Goal: Complete application form: Complete application form

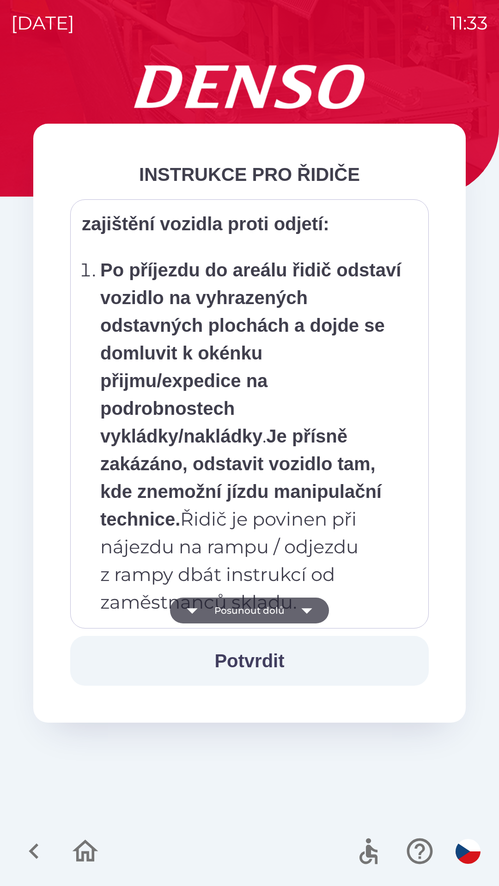
click at [332, 464] on p "Po příjezdu do areálu řidič odstaví vozidlo na vyhrazených odstavných plochách …" at bounding box center [252, 436] width 304 height 360
click at [358, 383] on p "Po příjezdu do areálu řidič odstaví vozidlo na vyhrazených odstavných plochách …" at bounding box center [252, 436] width 304 height 360
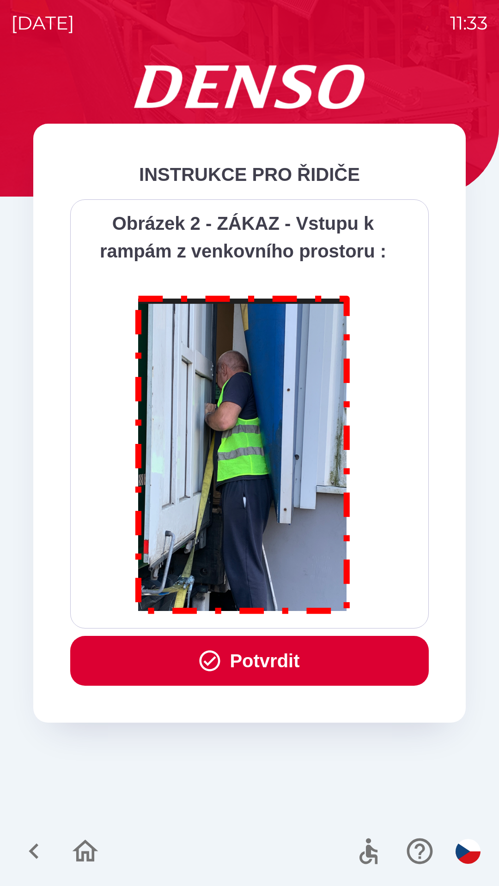
scroll to position [5188, 0]
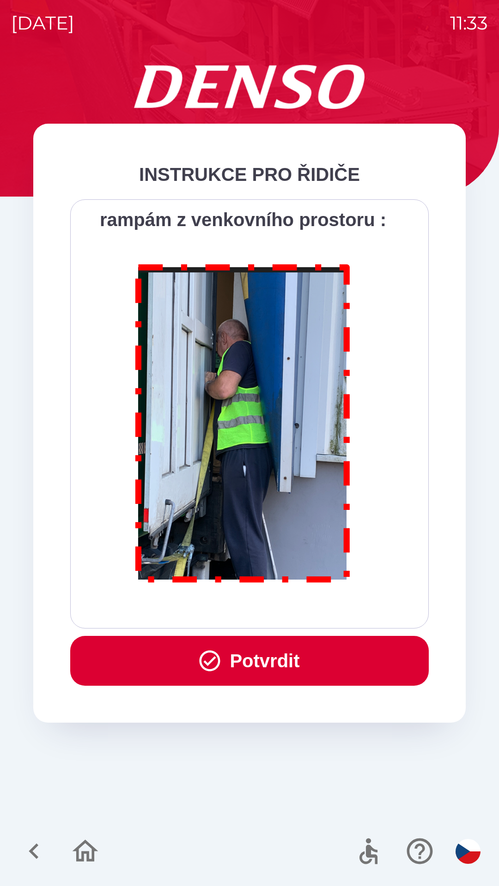
click at [293, 668] on button "Potvrdit" at bounding box center [249, 661] width 358 height 50
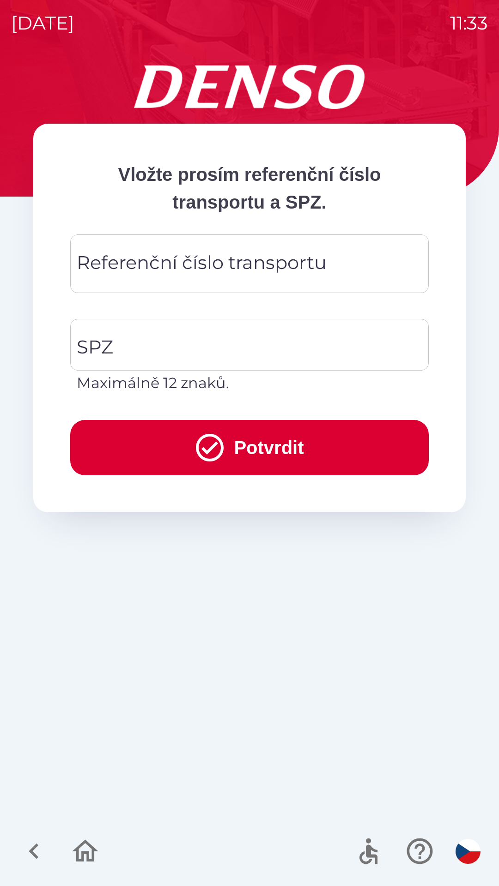
click at [271, 266] on div "Referenční číslo transportu Referenční číslo transportu" at bounding box center [249, 264] width 358 height 59
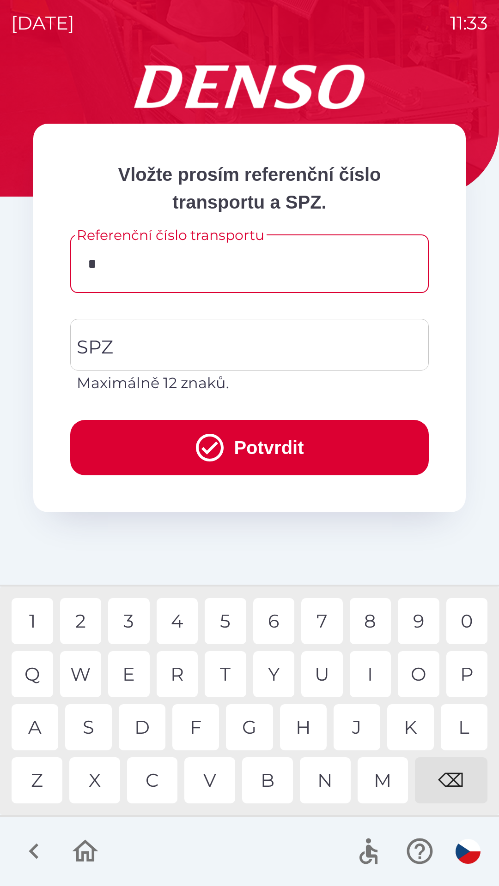
click at [128, 630] on div "3" at bounding box center [129, 621] width 42 height 46
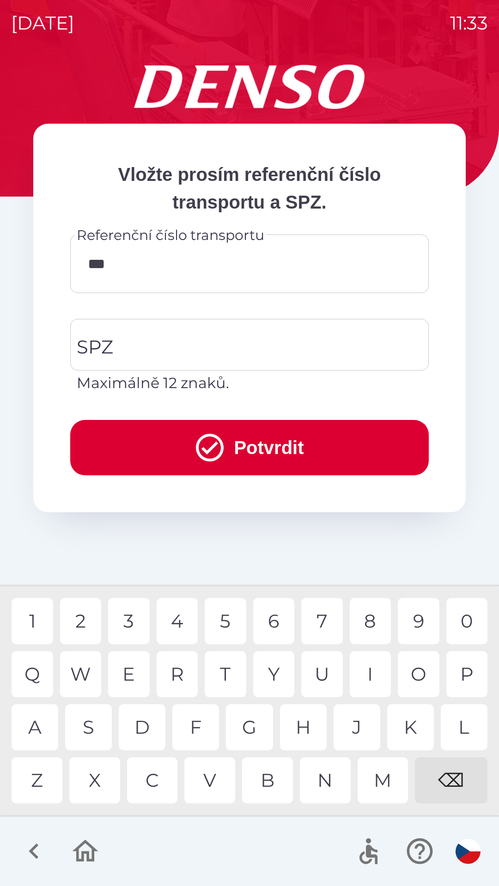
click at [368, 629] on div "8" at bounding box center [370, 621] width 42 height 46
click at [465, 618] on div "0" at bounding box center [467, 621] width 42 height 46
click at [374, 621] on div "8" at bounding box center [370, 621] width 42 height 46
type input "******"
click at [218, 344] on input "SPZ" at bounding box center [242, 344] width 336 height 43
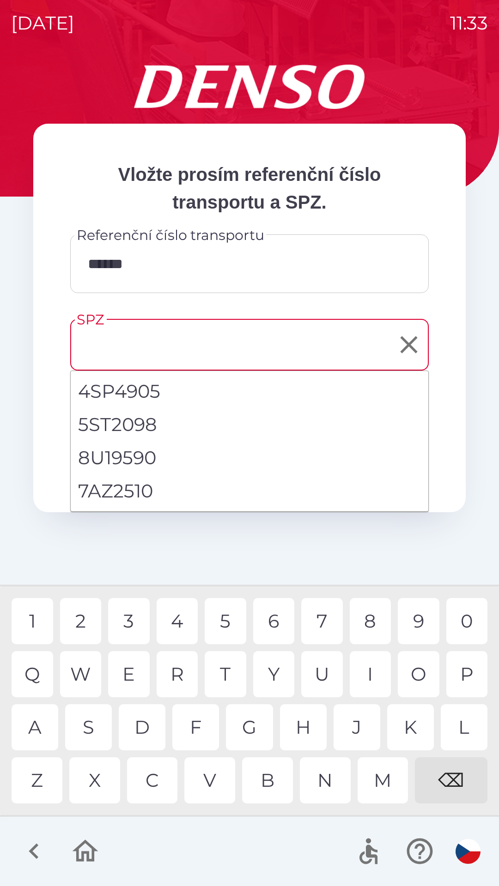
click at [147, 498] on li "7AZ2510" at bounding box center [249, 491] width 357 height 33
type input "*******"
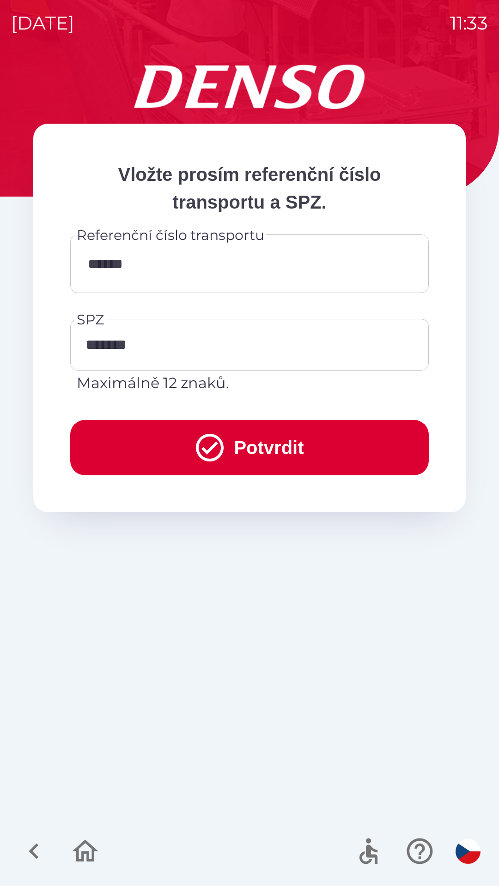
click at [278, 448] on button "Potvrdit" at bounding box center [249, 447] width 358 height 55
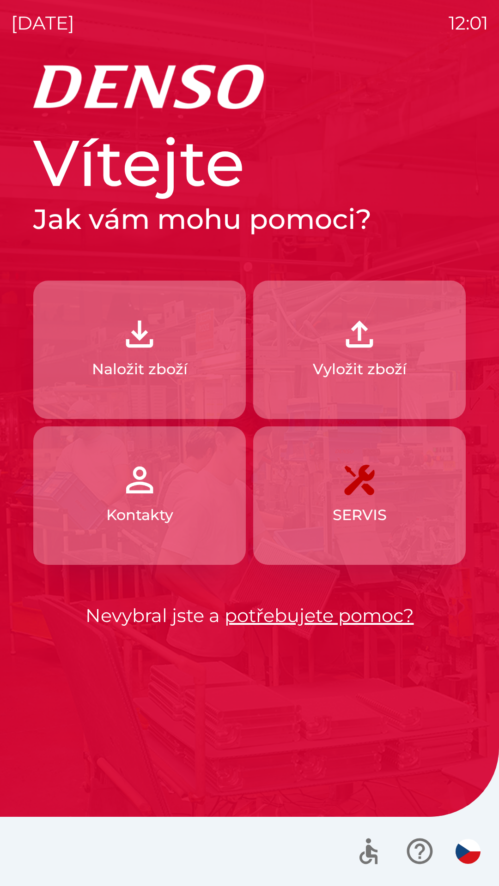
click at [362, 337] on img "button" at bounding box center [359, 334] width 41 height 41
click at [139, 348] on img "button" at bounding box center [139, 334] width 41 height 41
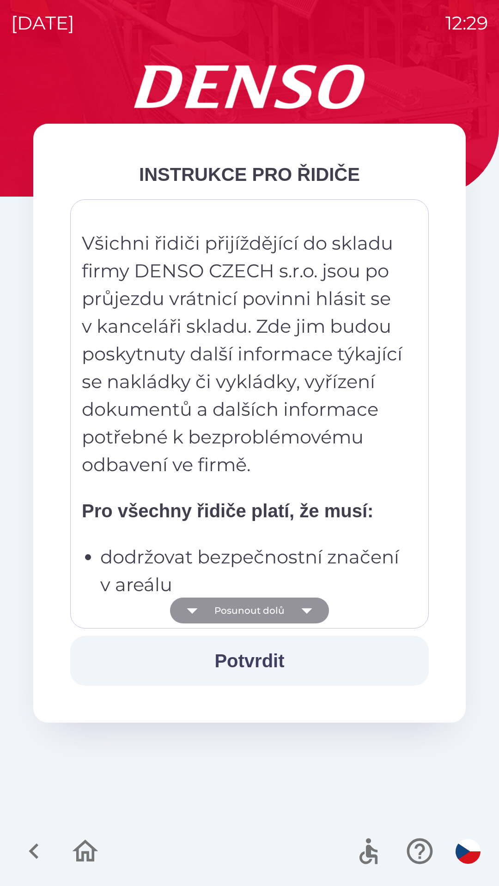
click at [304, 609] on icon "button" at bounding box center [306, 611] width 11 height 6
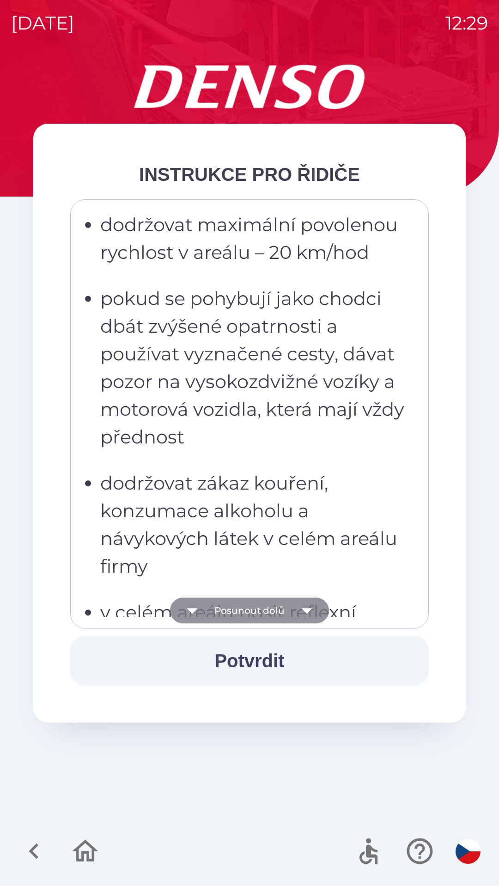
click at [306, 608] on icon "button" at bounding box center [307, 611] width 26 height 26
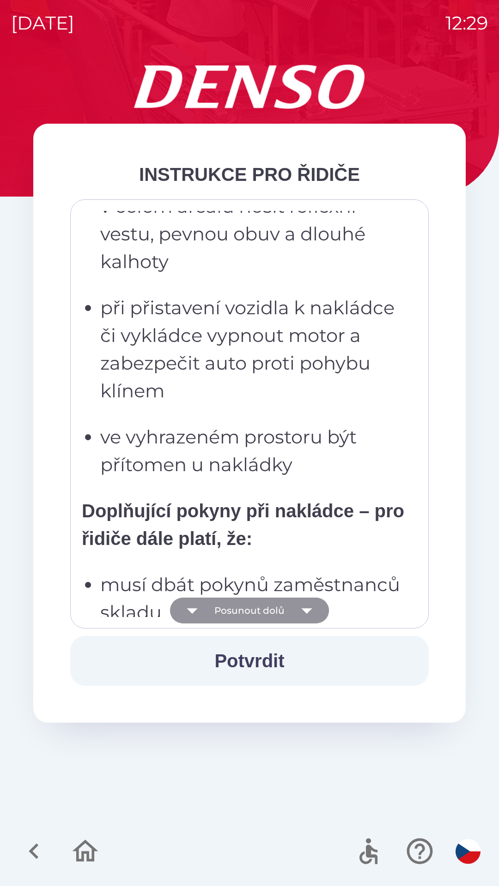
click at [306, 608] on icon "button" at bounding box center [307, 611] width 26 height 26
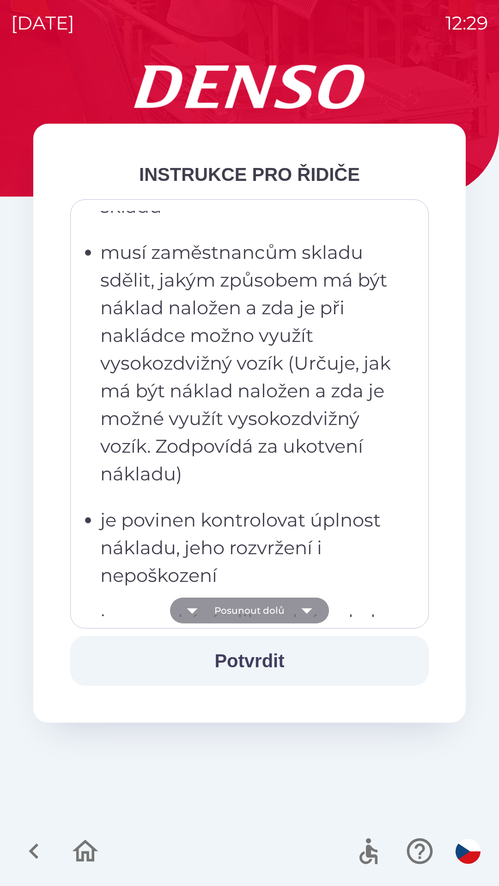
click at [304, 609] on icon "button" at bounding box center [306, 611] width 11 height 6
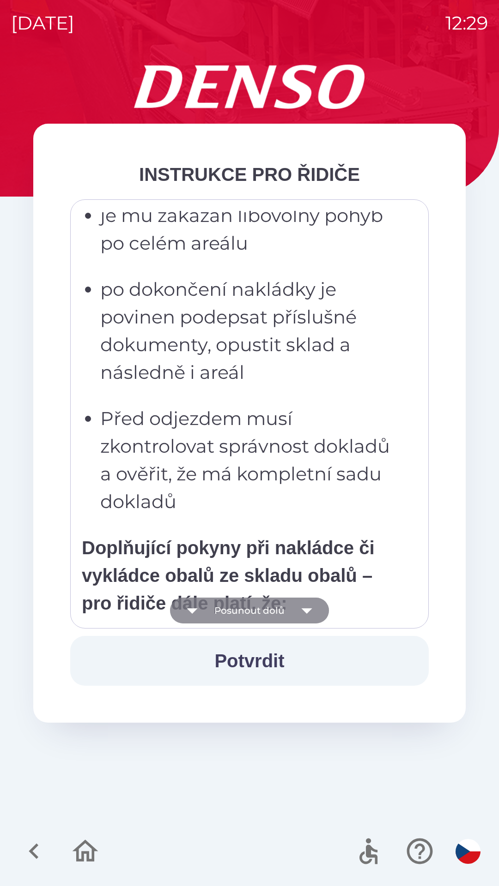
click at [303, 614] on icon "button" at bounding box center [307, 611] width 26 height 26
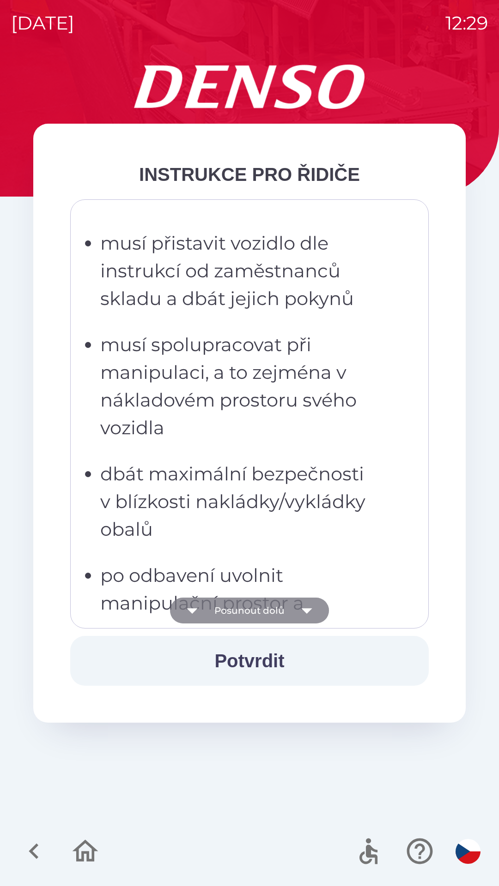
click at [306, 612] on icon "button" at bounding box center [306, 611] width 11 height 6
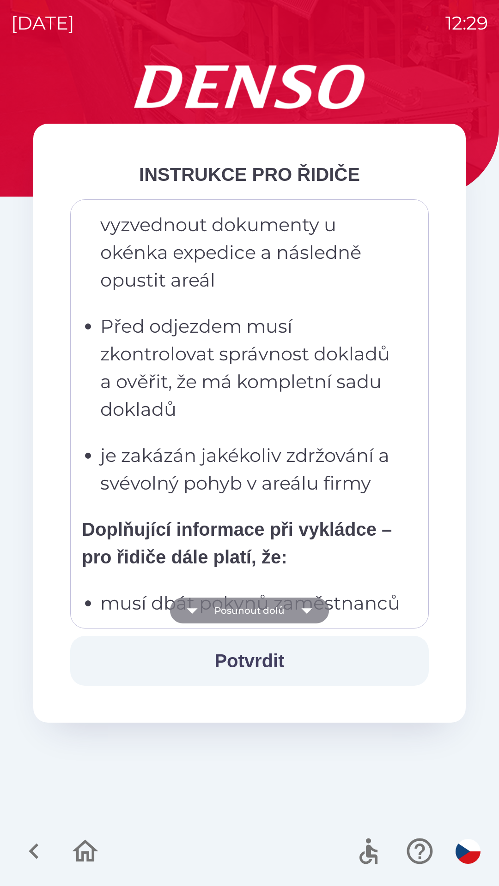
click at [308, 611] on icon "button" at bounding box center [306, 611] width 11 height 6
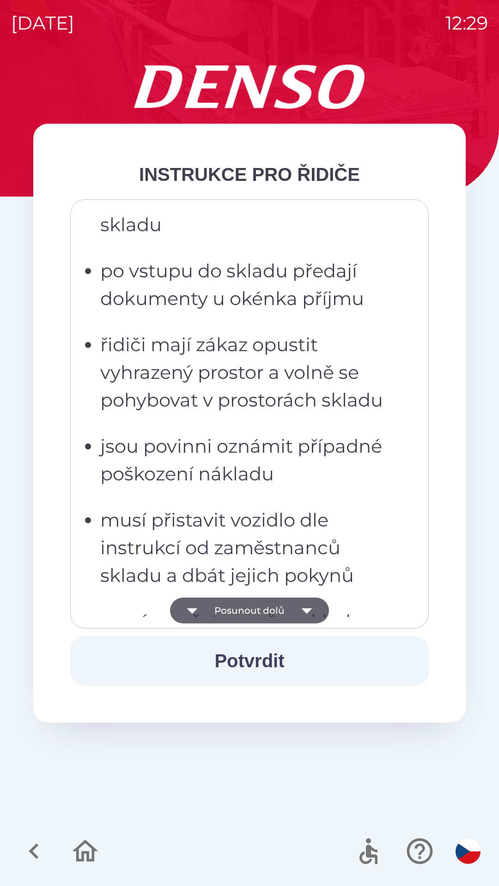
click at [306, 609] on icon "button" at bounding box center [306, 611] width 11 height 6
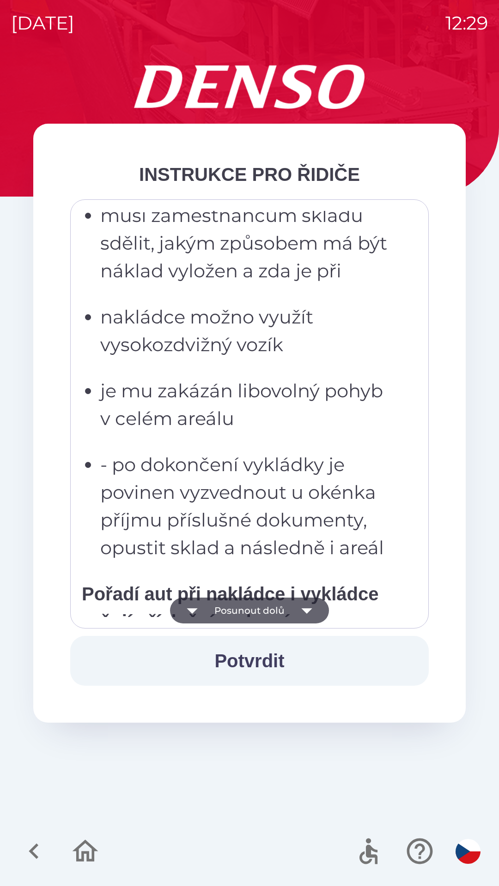
click at [306, 611] on icon "button" at bounding box center [306, 611] width 11 height 6
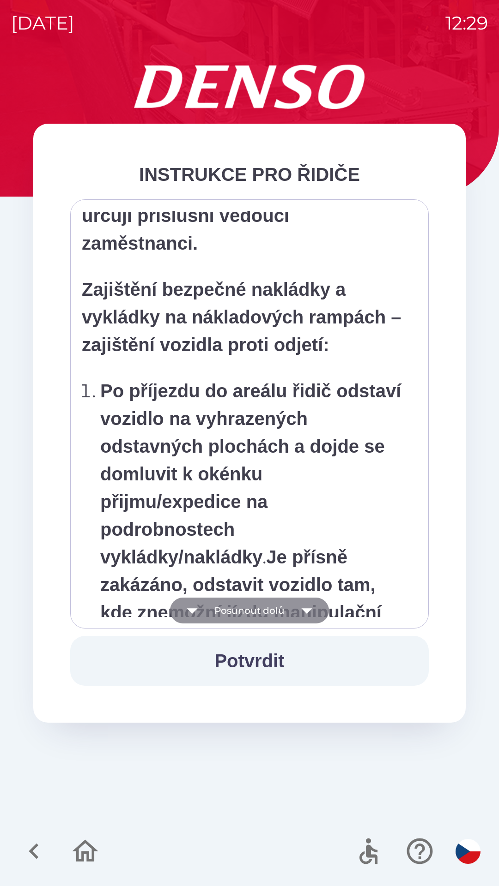
click at [308, 612] on icon "button" at bounding box center [307, 611] width 26 height 26
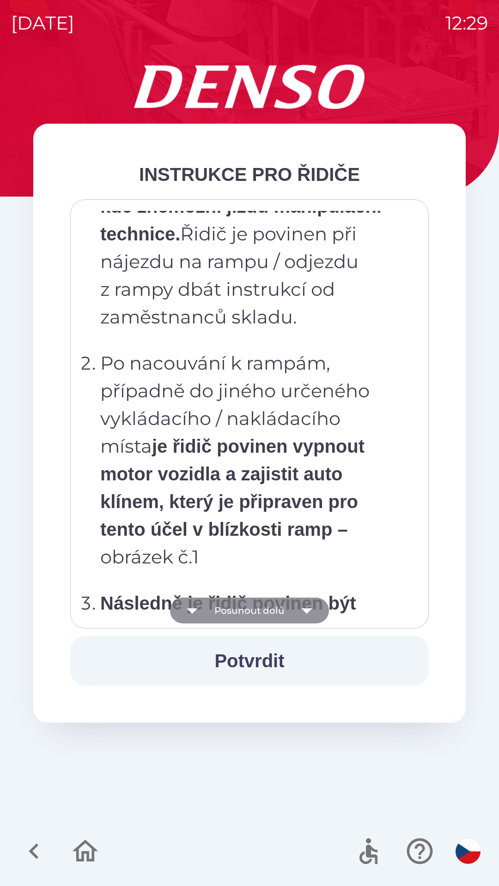
click at [308, 611] on icon "button" at bounding box center [306, 611] width 11 height 6
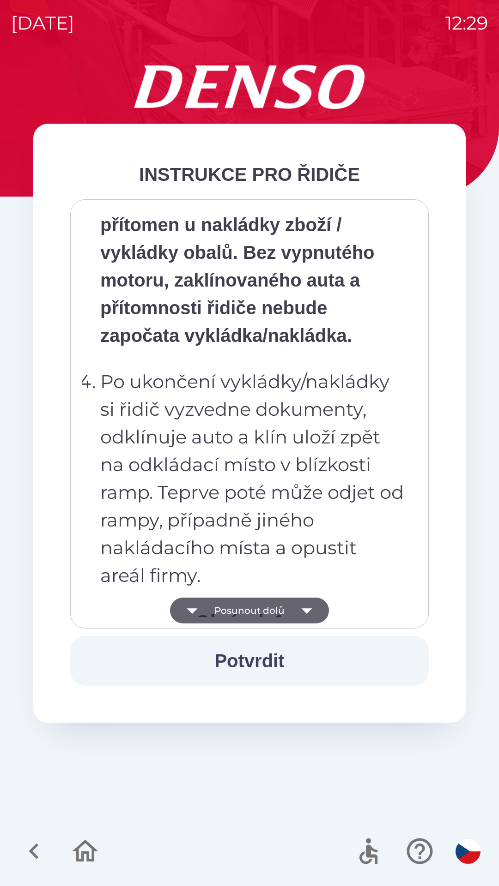
click at [306, 609] on icon "button" at bounding box center [306, 611] width 11 height 6
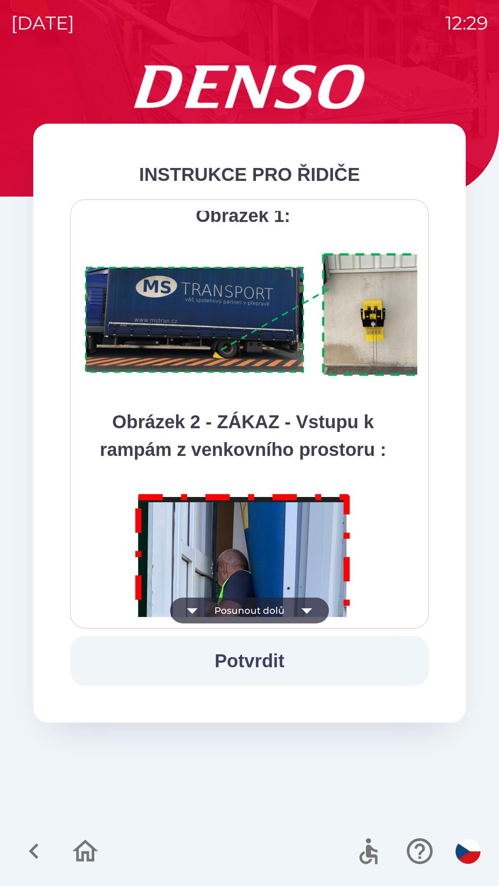
click at [304, 608] on icon "button" at bounding box center [307, 611] width 26 height 26
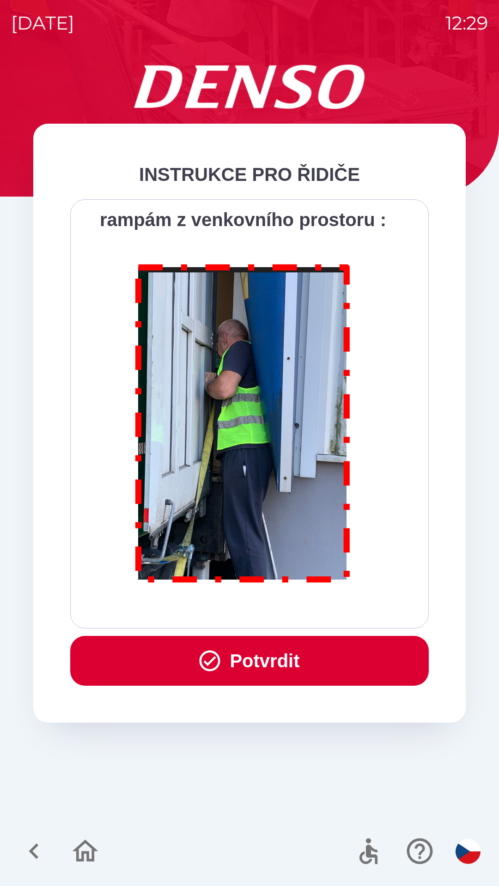
click at [304, 606] on div "Všichni řidiči přijíždějící do skladu firmy DENSO CZECH s.r.o. jsou po průjezdu…" at bounding box center [249, 414] width 335 height 406
click at [274, 660] on button "Potvrdit" at bounding box center [249, 661] width 358 height 50
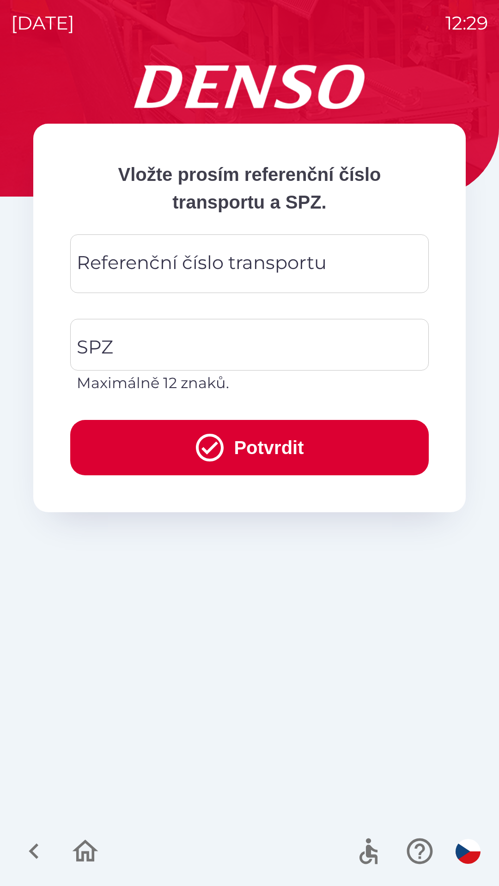
click at [272, 264] on div "Referenční číslo transportu Referenční číslo transportu" at bounding box center [249, 264] width 358 height 59
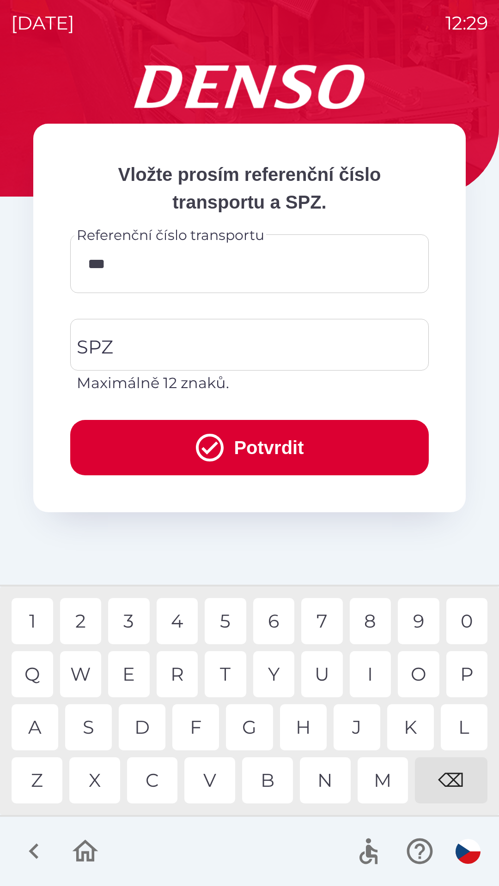
click at [80, 622] on div "2" at bounding box center [81, 621] width 42 height 46
click at [277, 621] on div "6" at bounding box center [274, 621] width 42 height 46
click at [226, 613] on div "5" at bounding box center [226, 621] width 42 height 46
type input "*******"
click at [475, 614] on div "0" at bounding box center [467, 621] width 42 height 46
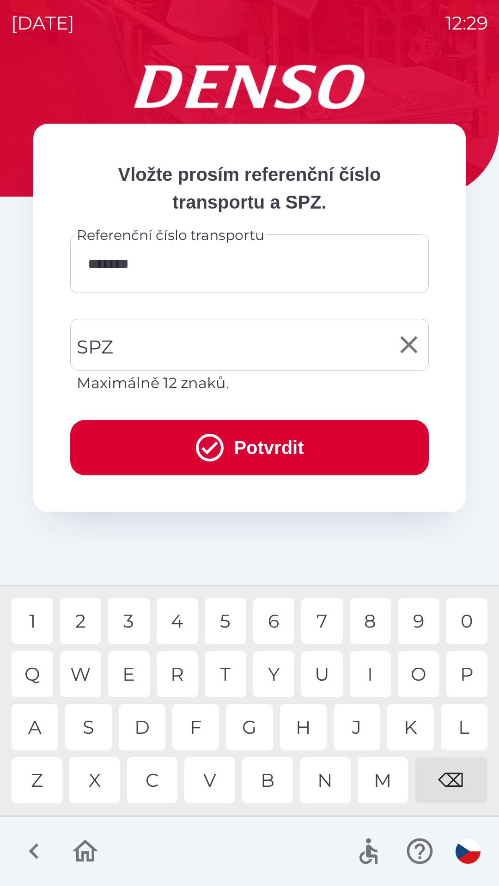
click at [288, 337] on input "SPZ" at bounding box center [242, 344] width 336 height 43
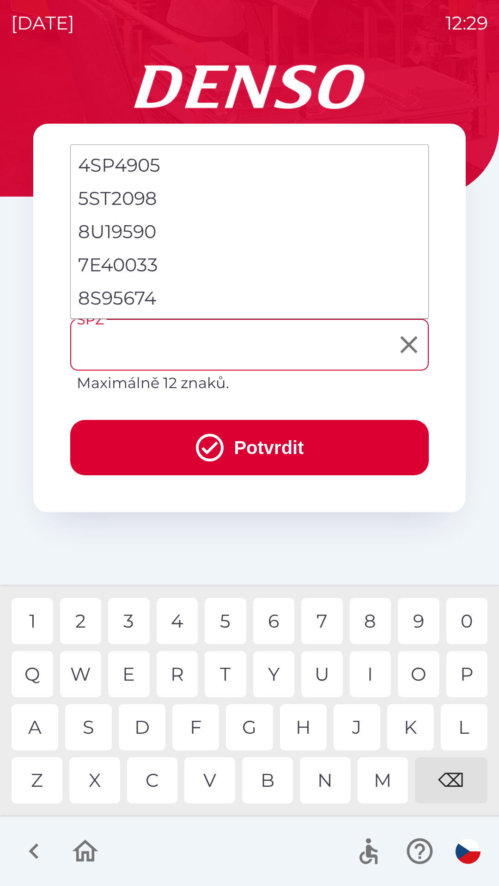
click at [138, 299] on li "8S95674" at bounding box center [249, 298] width 357 height 33
type input "*******"
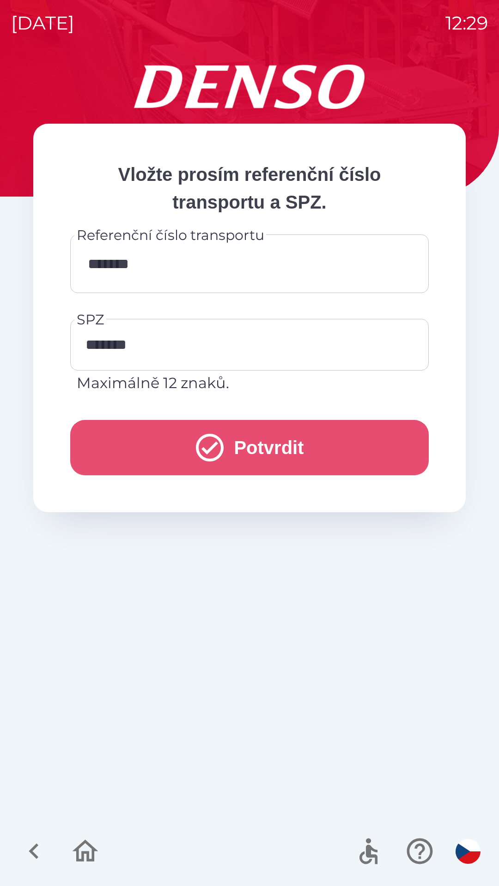
click at [307, 445] on button "Potvrdit" at bounding box center [249, 447] width 358 height 55
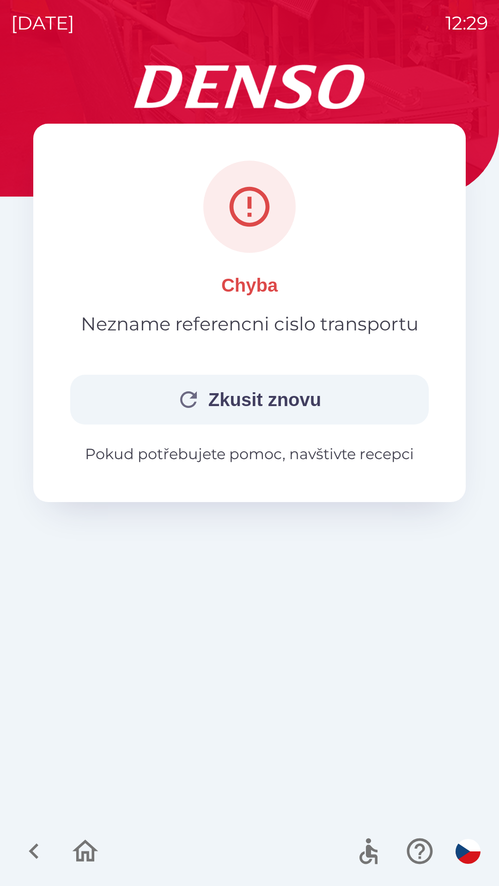
click at [274, 401] on button "Zkusit znovu" at bounding box center [249, 400] width 358 height 50
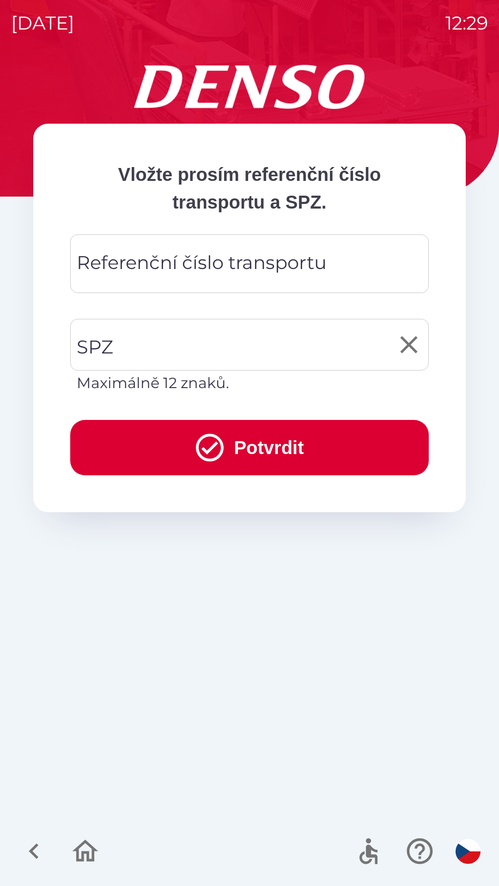
click at [247, 343] on input "SPZ" at bounding box center [242, 344] width 336 height 43
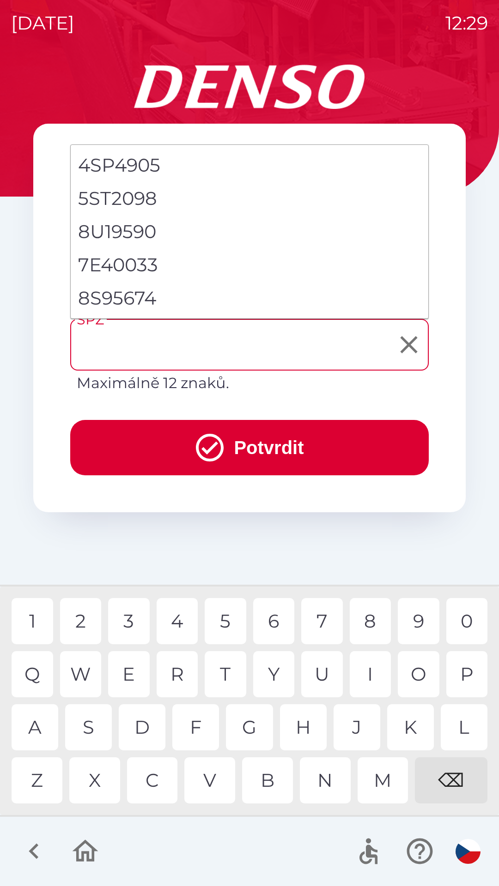
click at [132, 300] on li "8S95674" at bounding box center [249, 298] width 357 height 33
type input "*******"
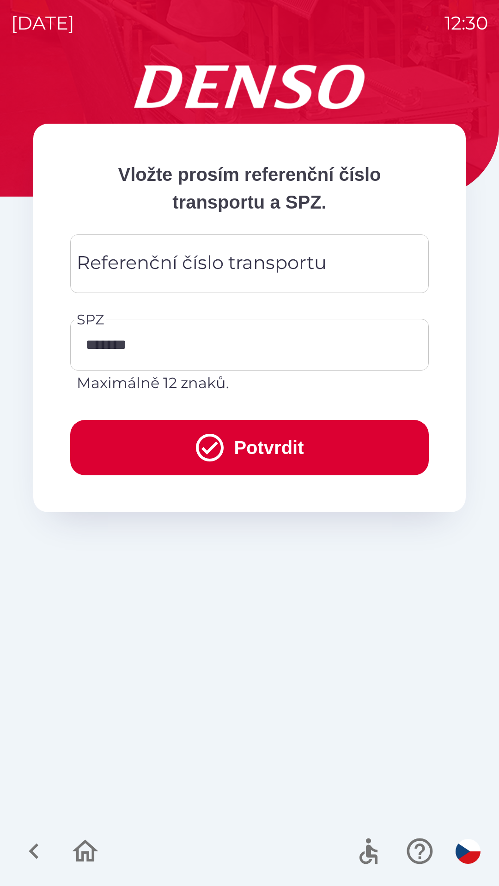
click at [231, 266] on div "Referenční číslo transportu Referenční číslo transportu" at bounding box center [249, 264] width 358 height 59
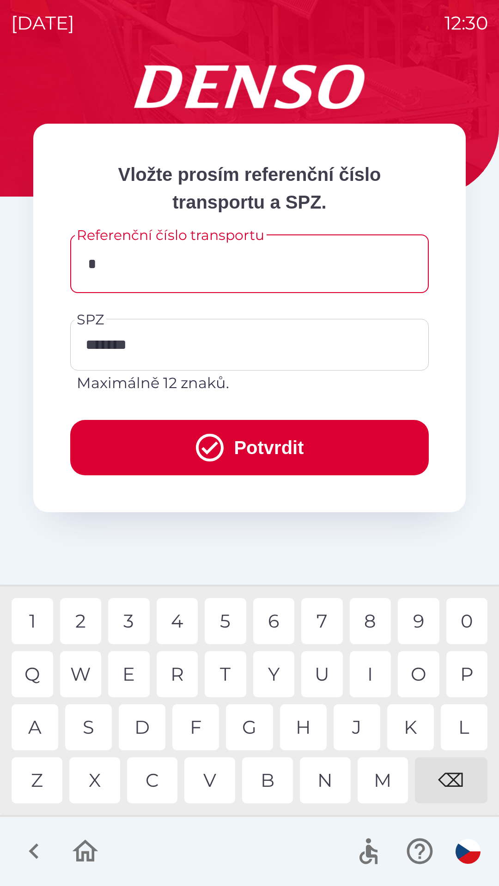
click at [38, 614] on div "1" at bounding box center [33, 621] width 42 height 46
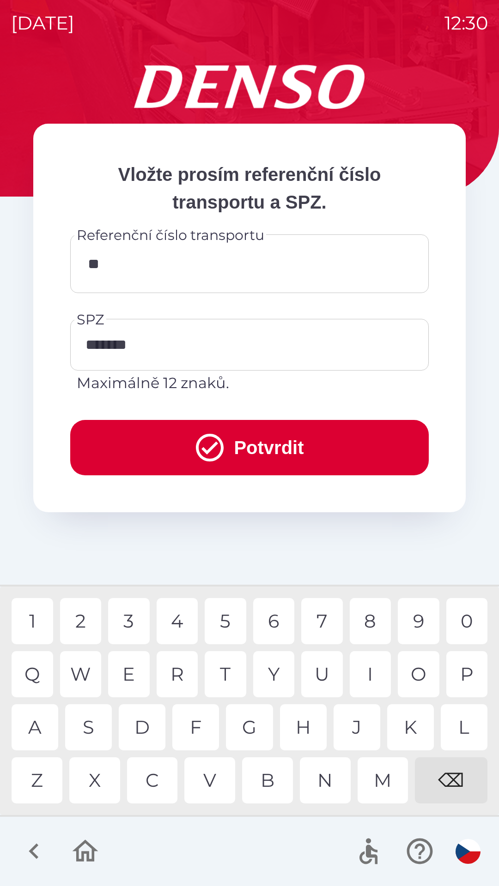
click at [79, 609] on div "2" at bounding box center [81, 621] width 42 height 46
click at [470, 621] on div "0" at bounding box center [467, 621] width 42 height 46
click at [130, 610] on div "3" at bounding box center [129, 621] width 42 height 46
type input "********"
click at [421, 616] on div "9" at bounding box center [418, 621] width 42 height 46
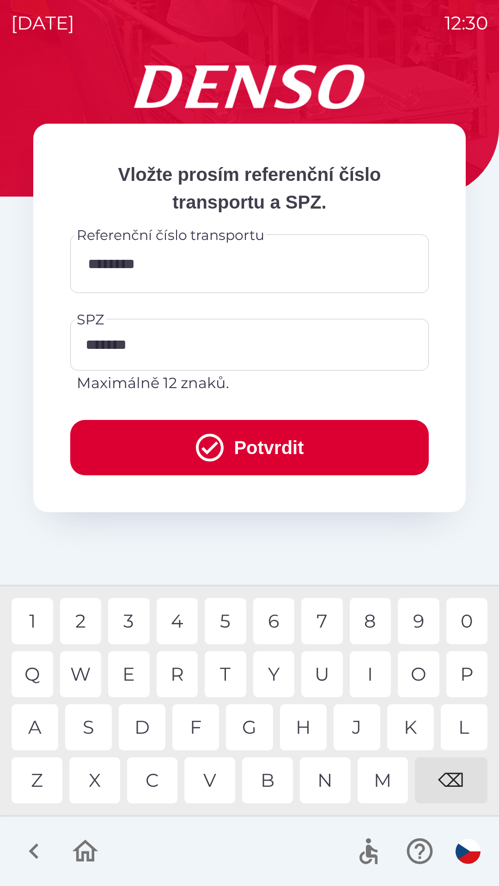
click at [307, 440] on button "Potvrdit" at bounding box center [249, 447] width 358 height 55
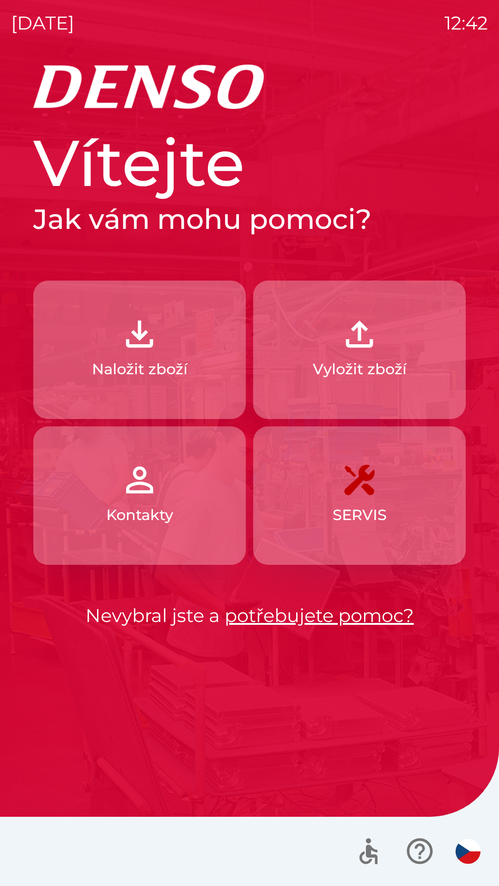
click at [177, 372] on p "Naložit zboží" at bounding box center [140, 369] width 96 height 22
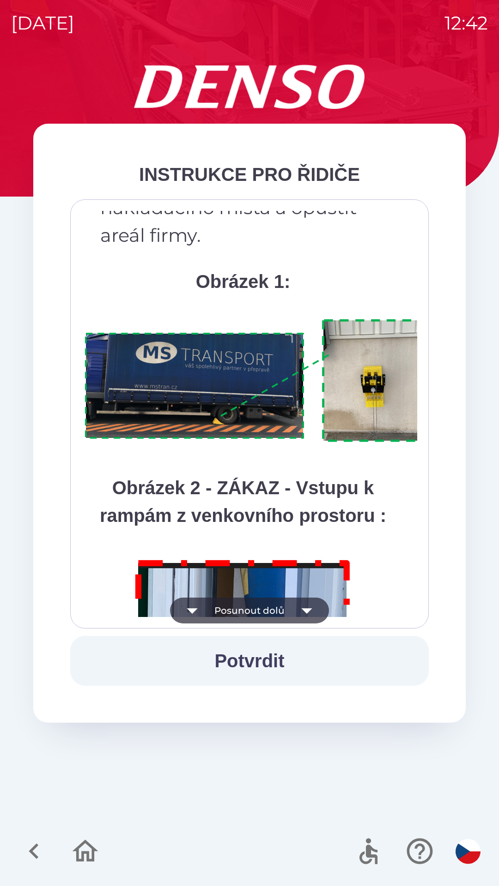
scroll to position [5188, 0]
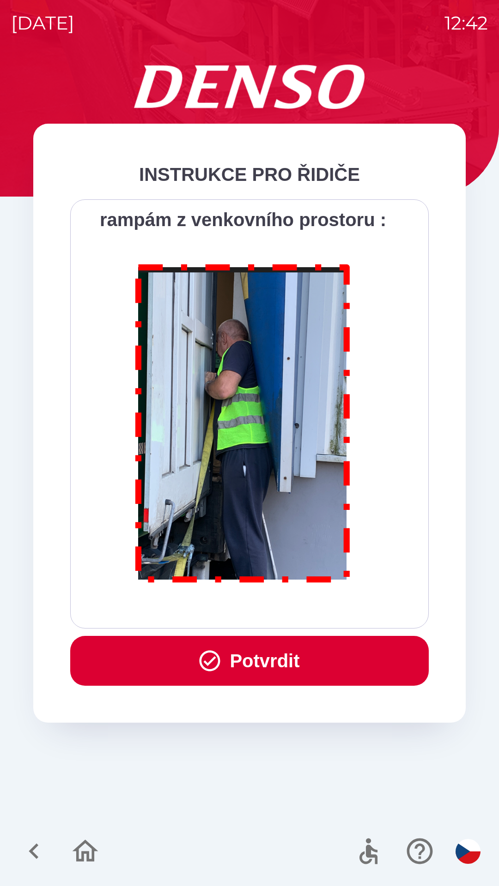
click at [281, 647] on button "Potvrdit" at bounding box center [249, 661] width 358 height 50
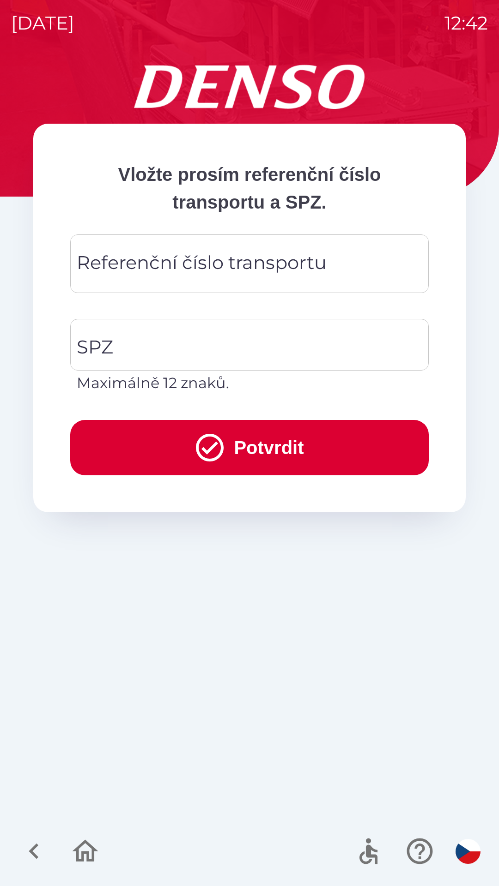
click at [240, 260] on div "Referenční číslo transportu Referenční číslo transportu" at bounding box center [249, 264] width 358 height 59
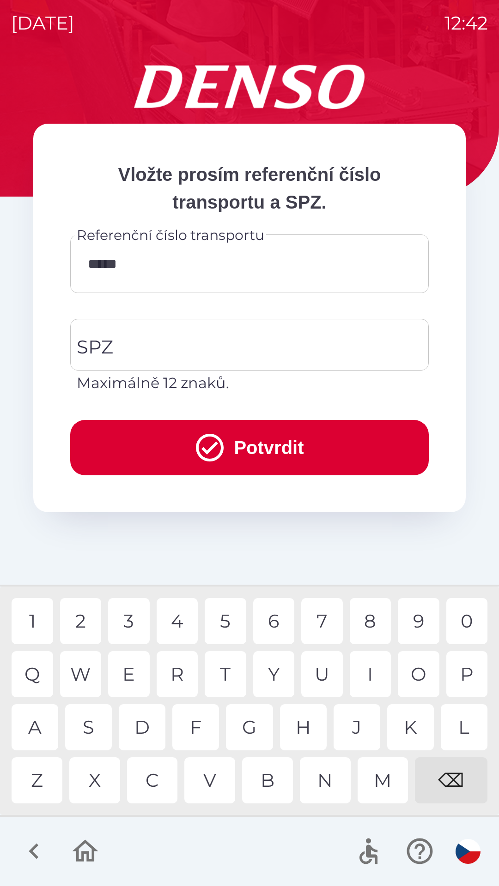
type input "******"
click at [206, 345] on input "SPZ" at bounding box center [242, 344] width 336 height 43
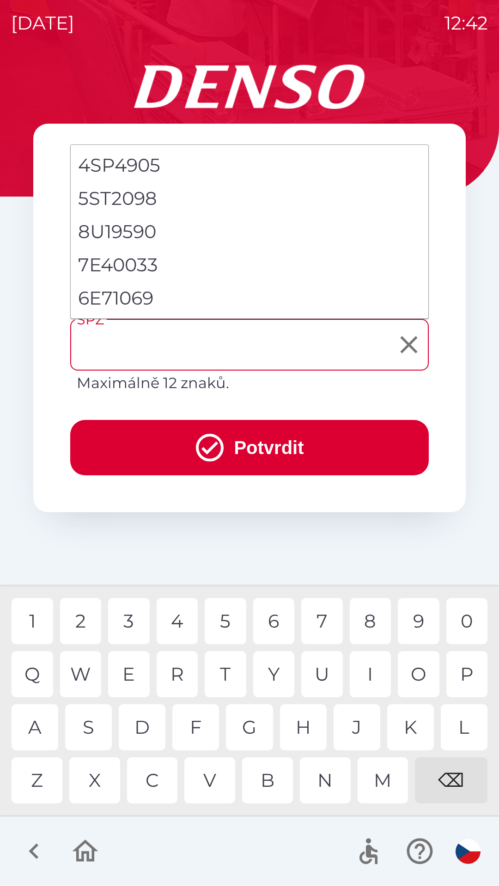
click at [156, 298] on li "6E71069" at bounding box center [249, 298] width 357 height 33
type input "*******"
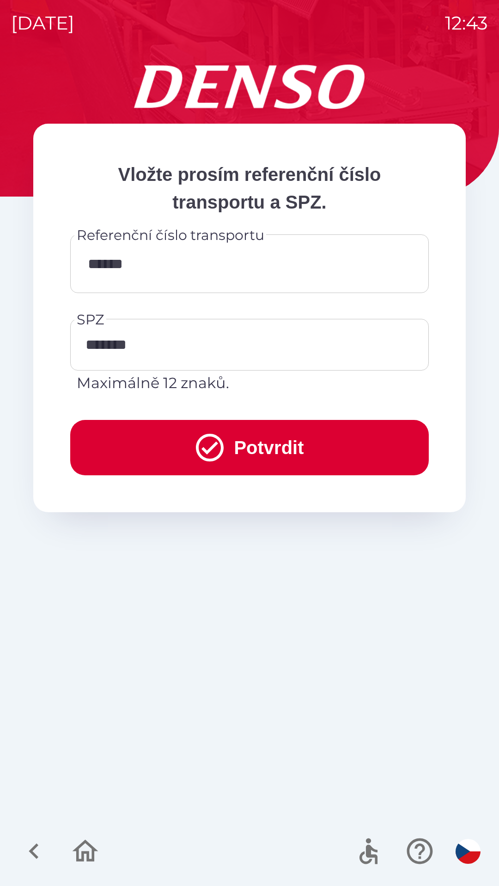
click at [295, 439] on button "Potvrdit" at bounding box center [249, 447] width 358 height 55
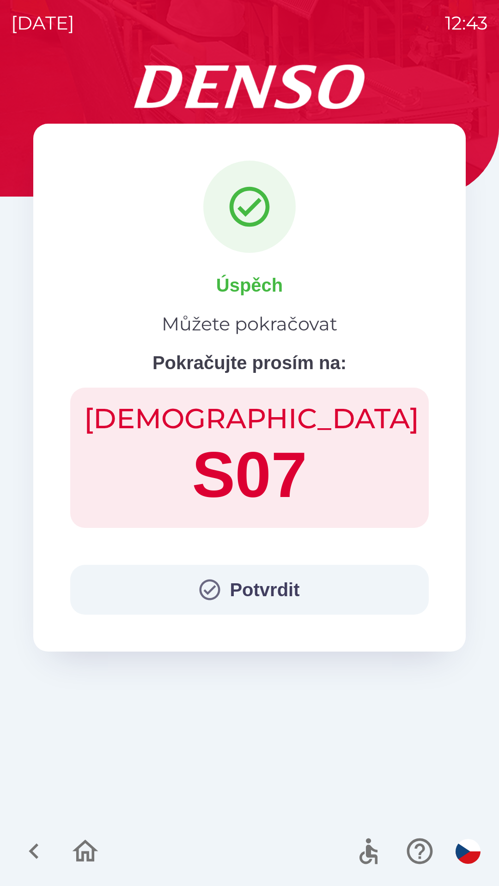
click at [280, 582] on button "Potvrdit" at bounding box center [249, 590] width 358 height 50
